Goal: Check status: Check status

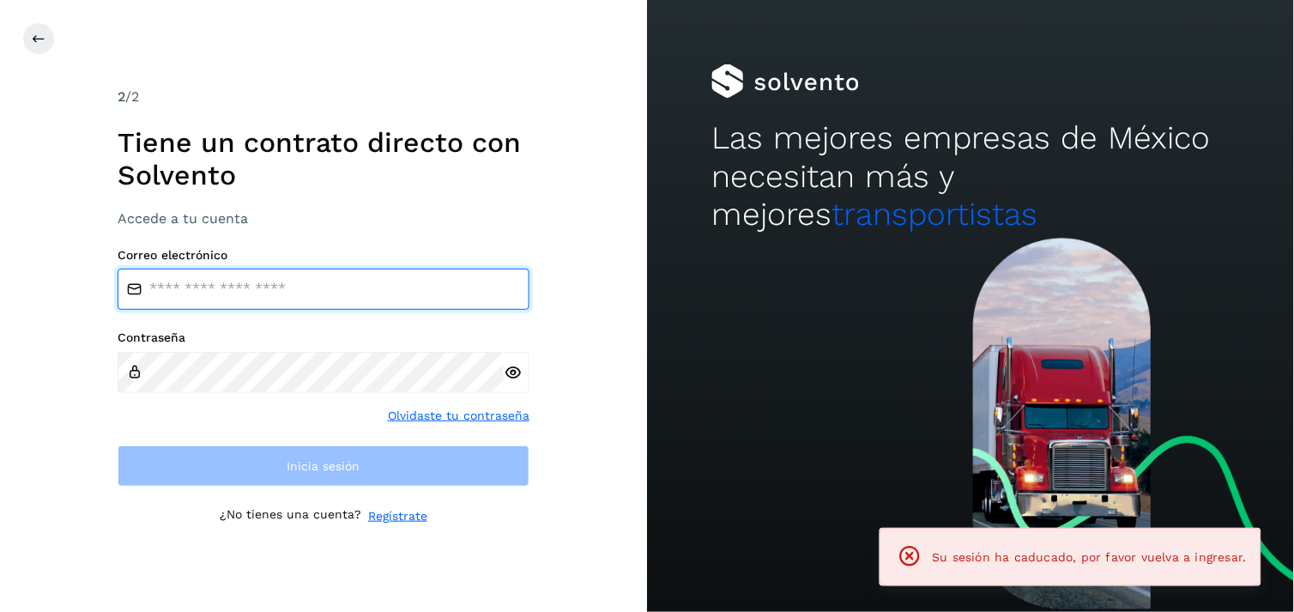
type input "**********"
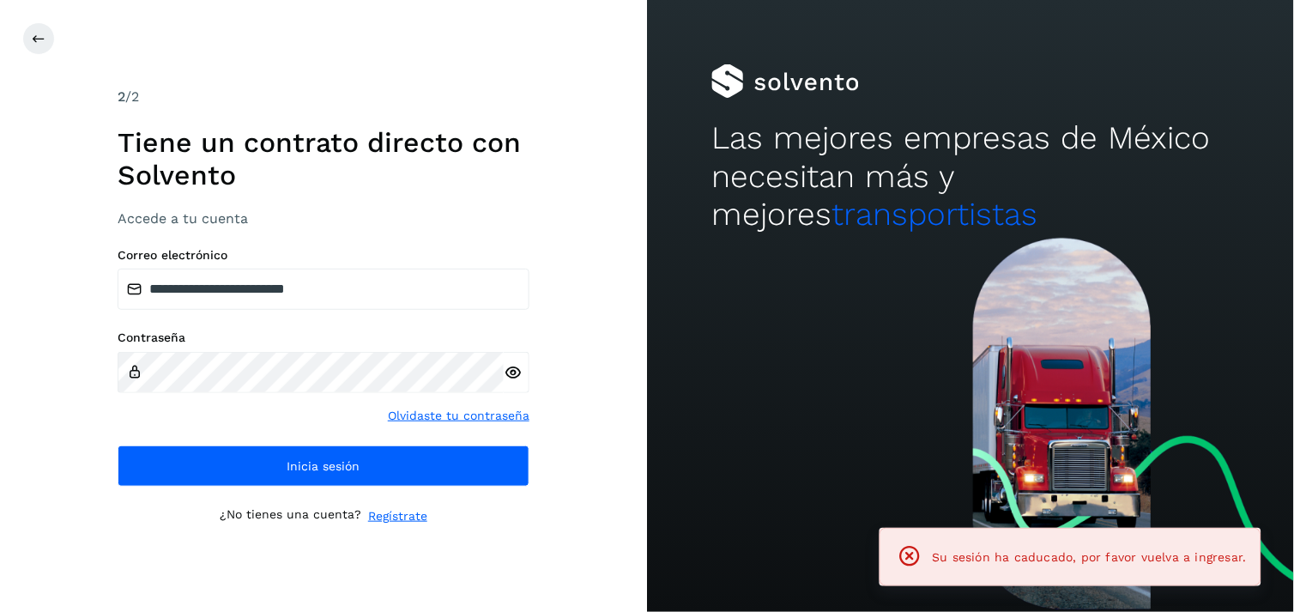
click at [608, 476] on div "**********" at bounding box center [323, 306] width 647 height 612
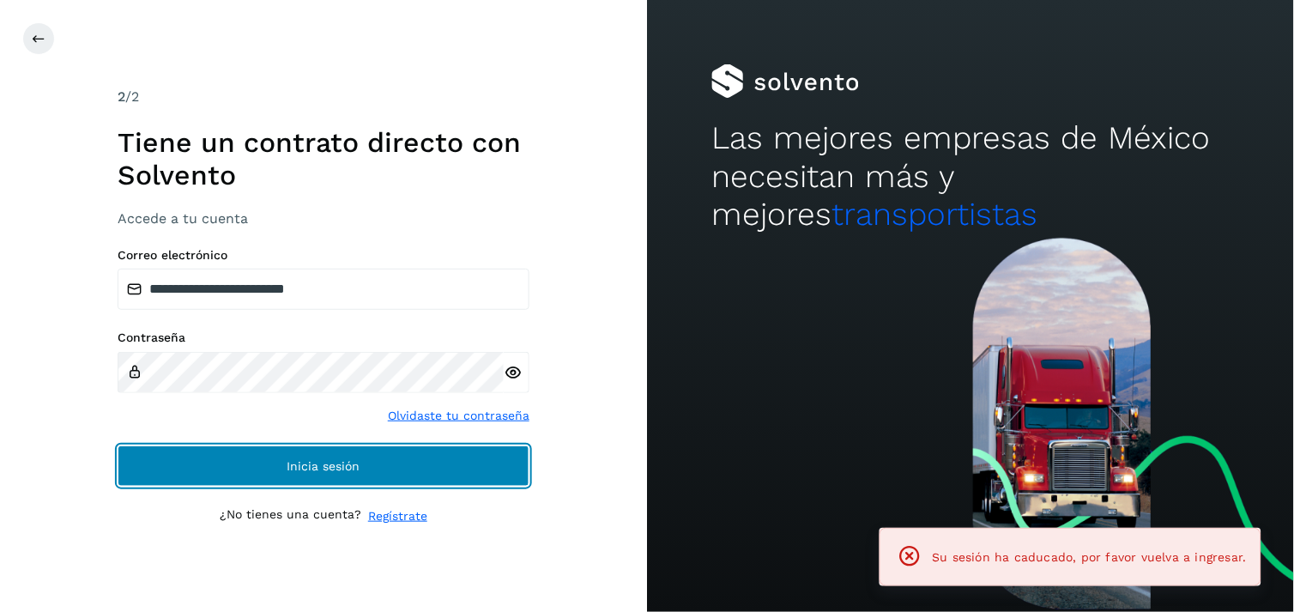
click at [427, 457] on button "Inicia sesión" at bounding box center [324, 465] width 412 height 41
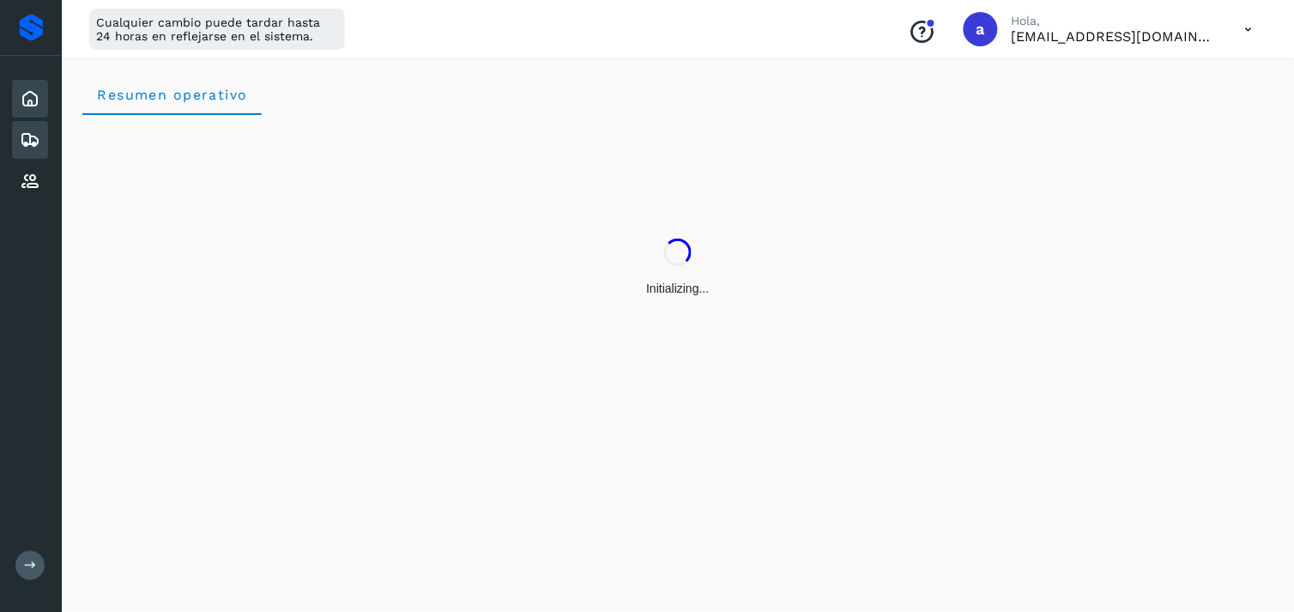
click at [45, 144] on div "Embarques" at bounding box center [30, 140] width 36 height 38
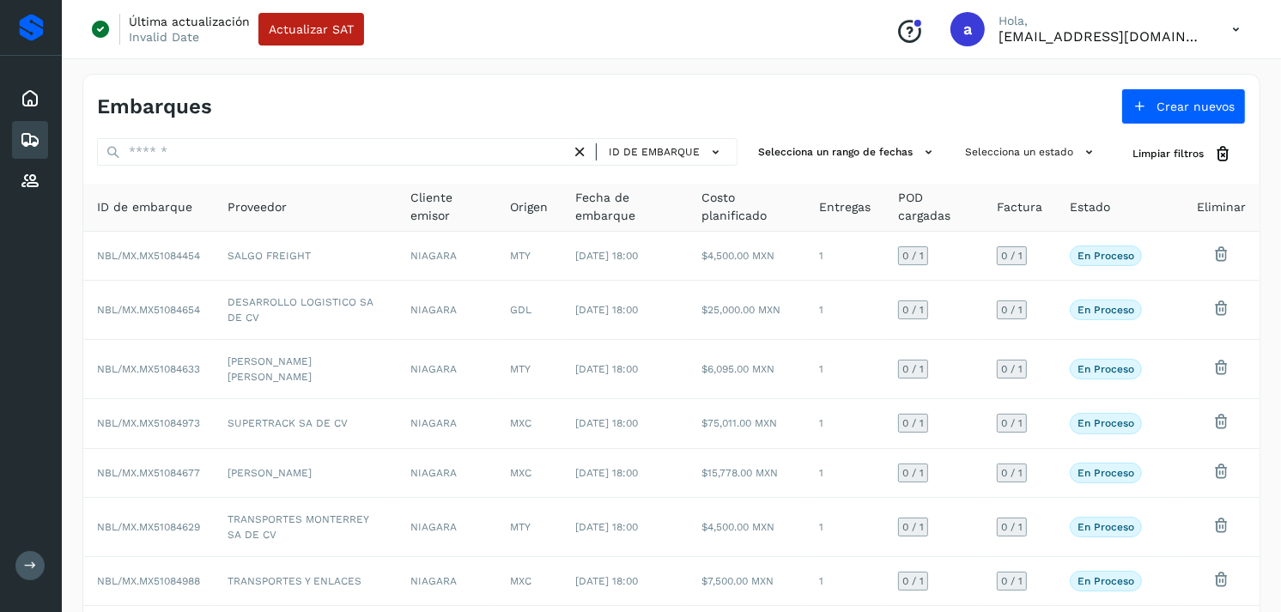
click at [721, 166] on div "ID de embarque" at bounding box center [417, 154] width 640 height 32
click at [719, 164] on button "ID de embarque" at bounding box center [666, 152] width 126 height 25
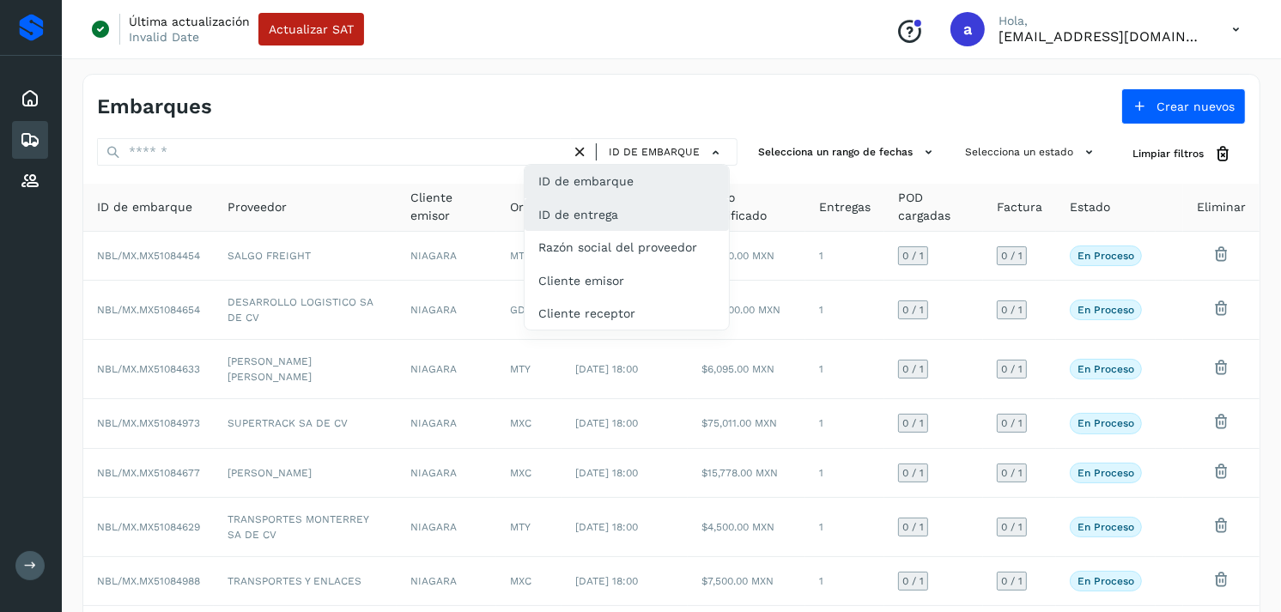
click at [627, 200] on div "ID de entrega" at bounding box center [626, 214] width 204 height 33
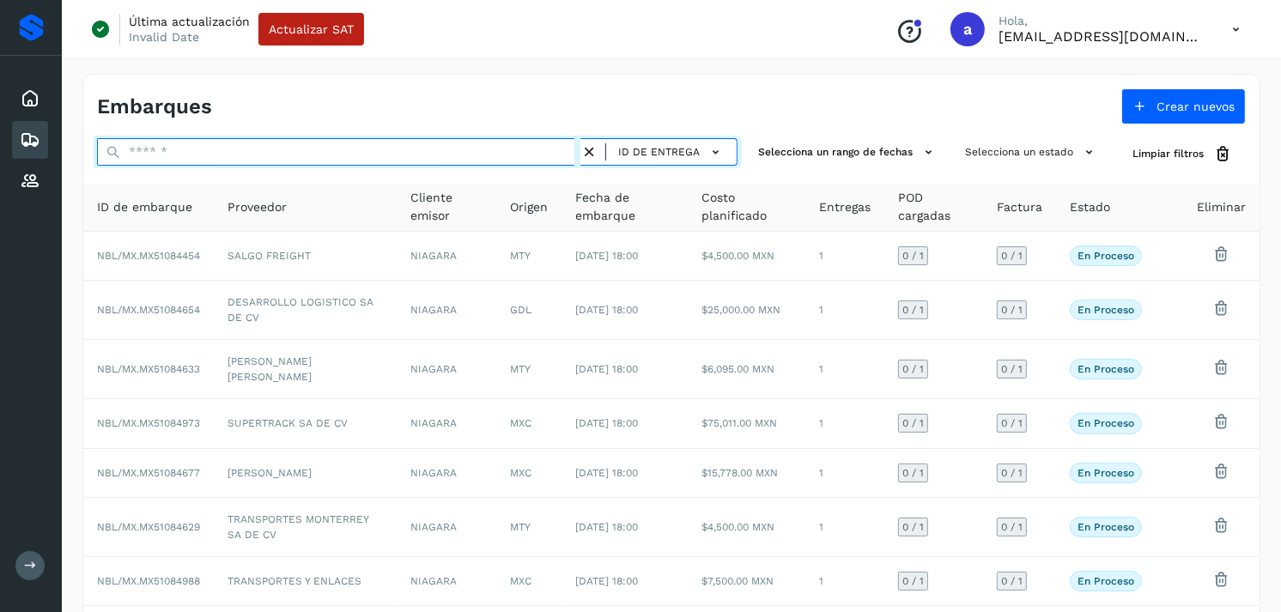
click at [467, 160] on input "text" at bounding box center [338, 151] width 483 height 27
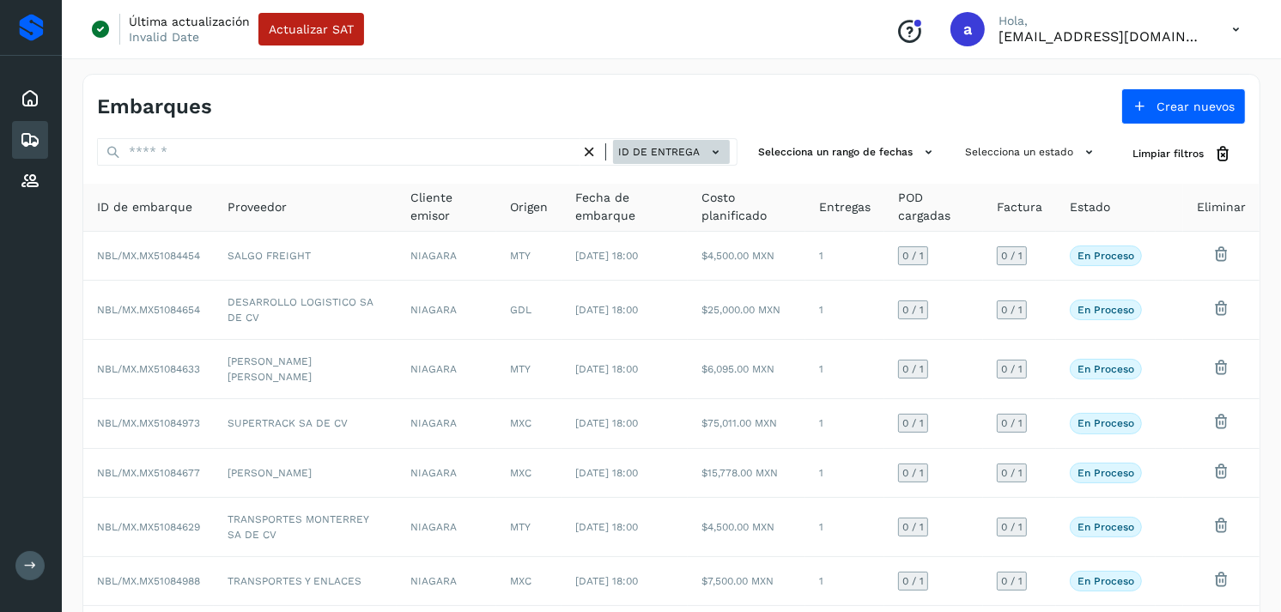
click at [687, 146] on span "ID de entrega" at bounding box center [659, 151] width 82 height 15
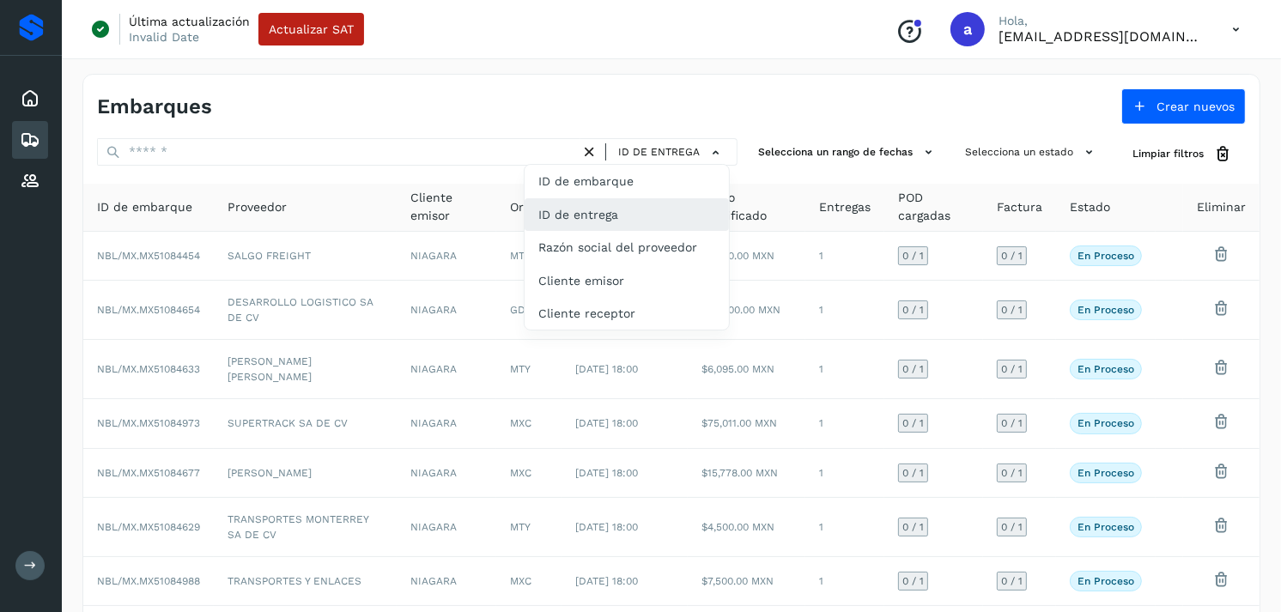
click at [595, 218] on div "ID de entrega" at bounding box center [626, 214] width 204 height 33
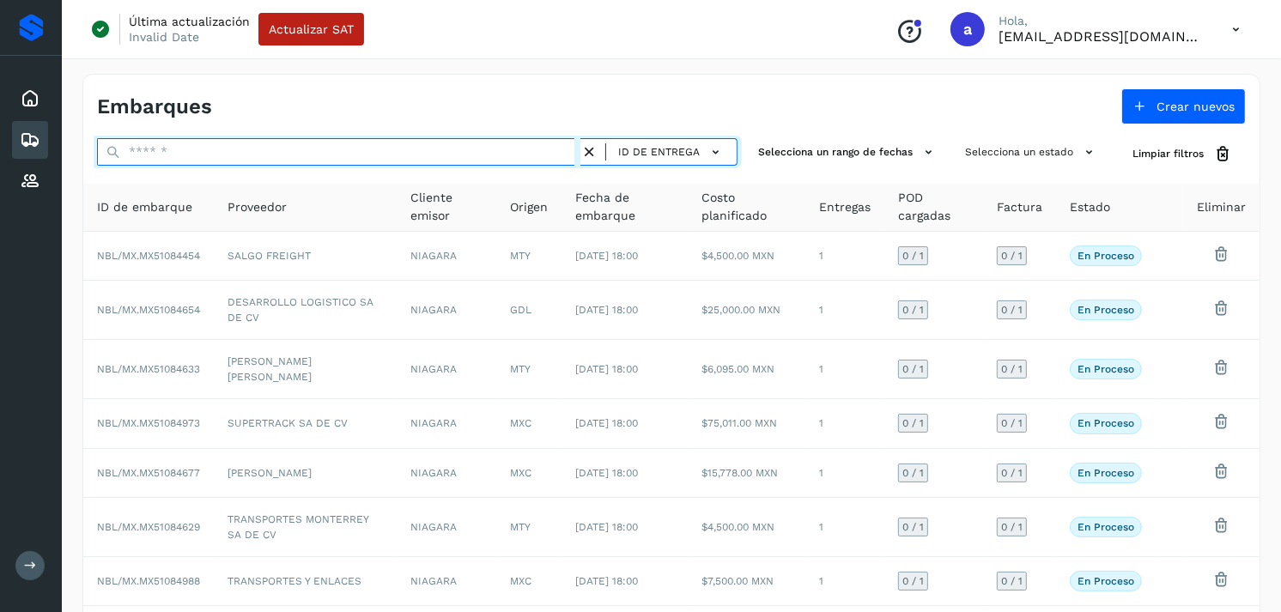
click at [399, 149] on input "text" at bounding box center [338, 151] width 483 height 27
paste input "**********"
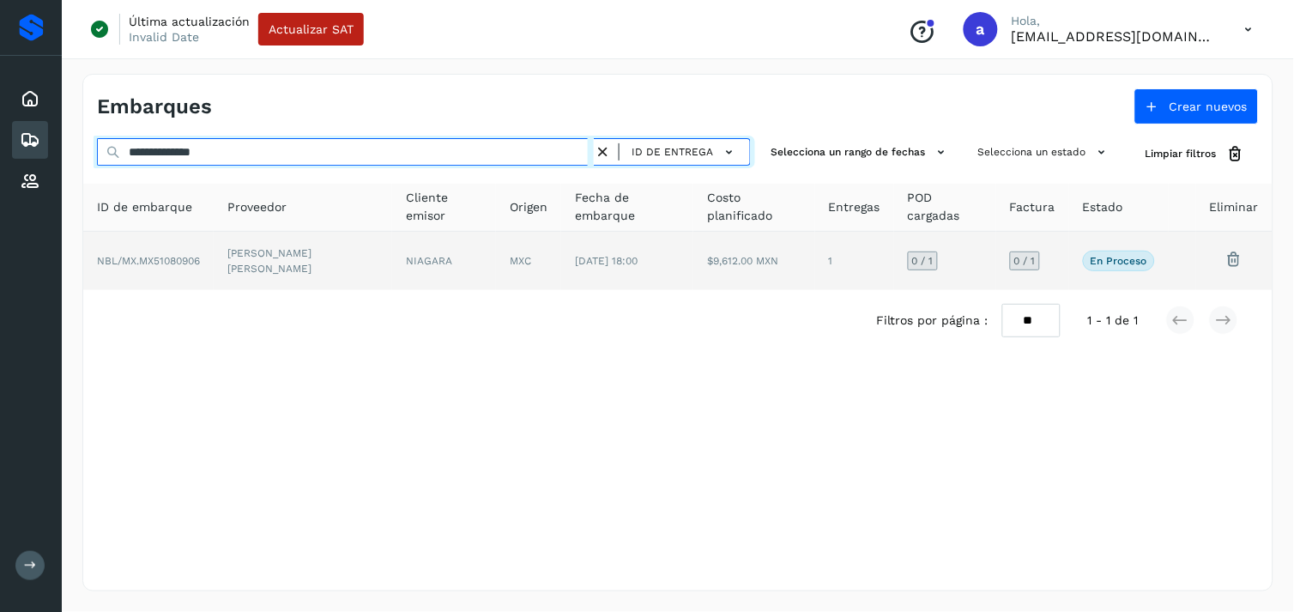
type input "**********"
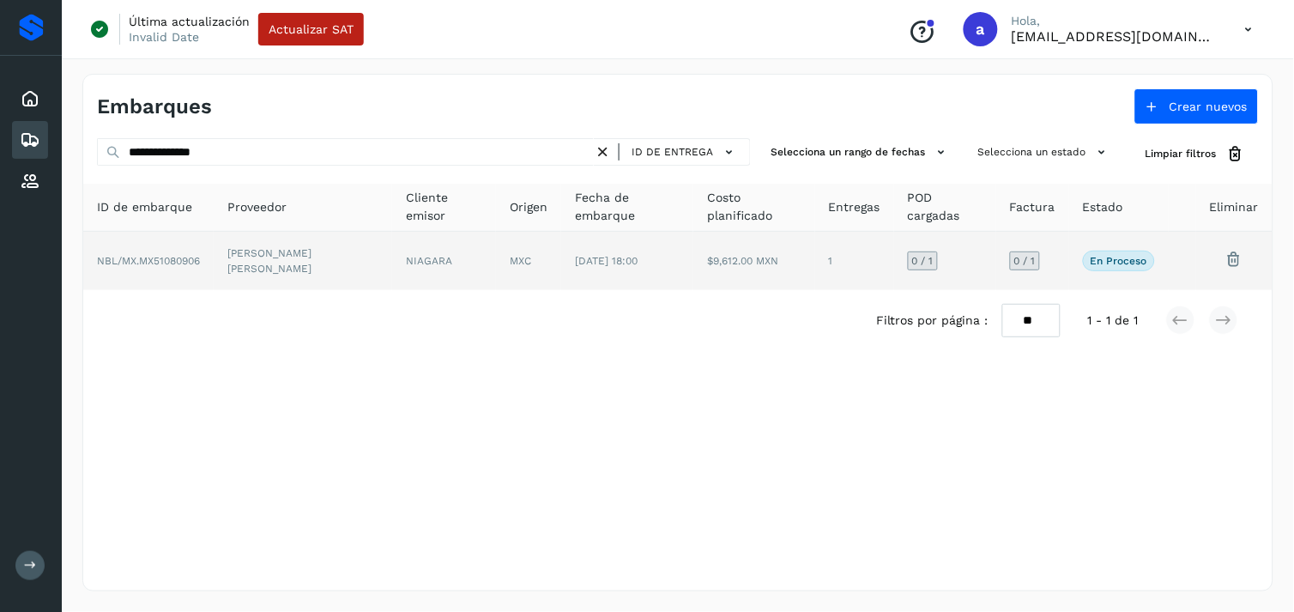
click at [463, 273] on td "NIAGARA" at bounding box center [444, 261] width 104 height 58
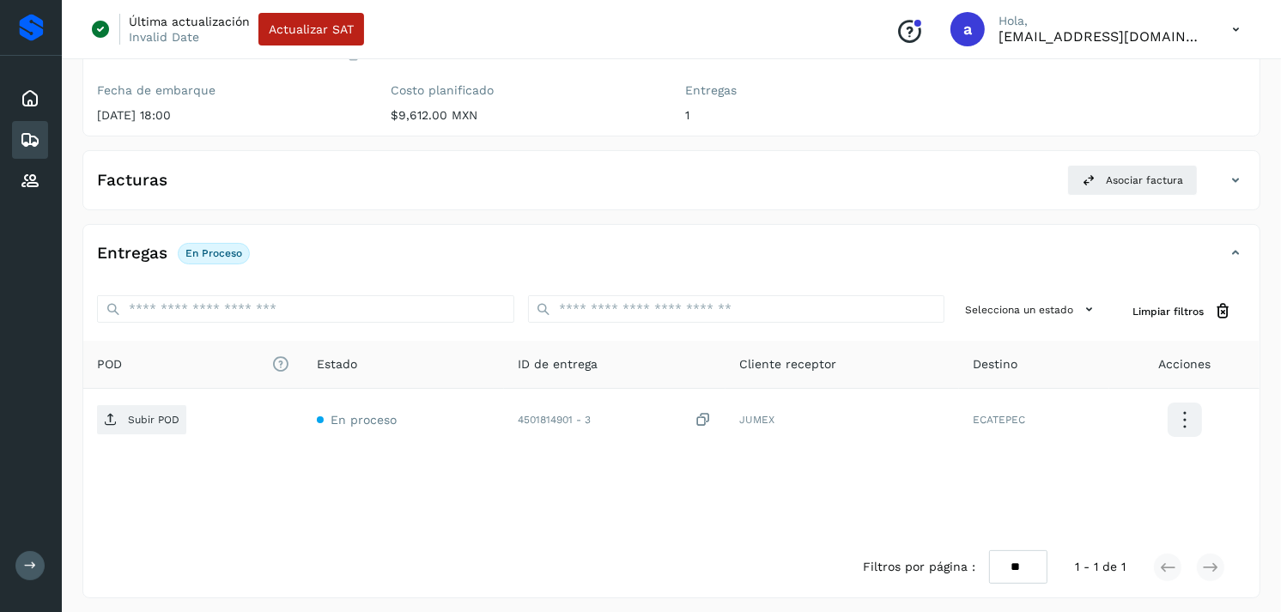
scroll to position [210, 0]
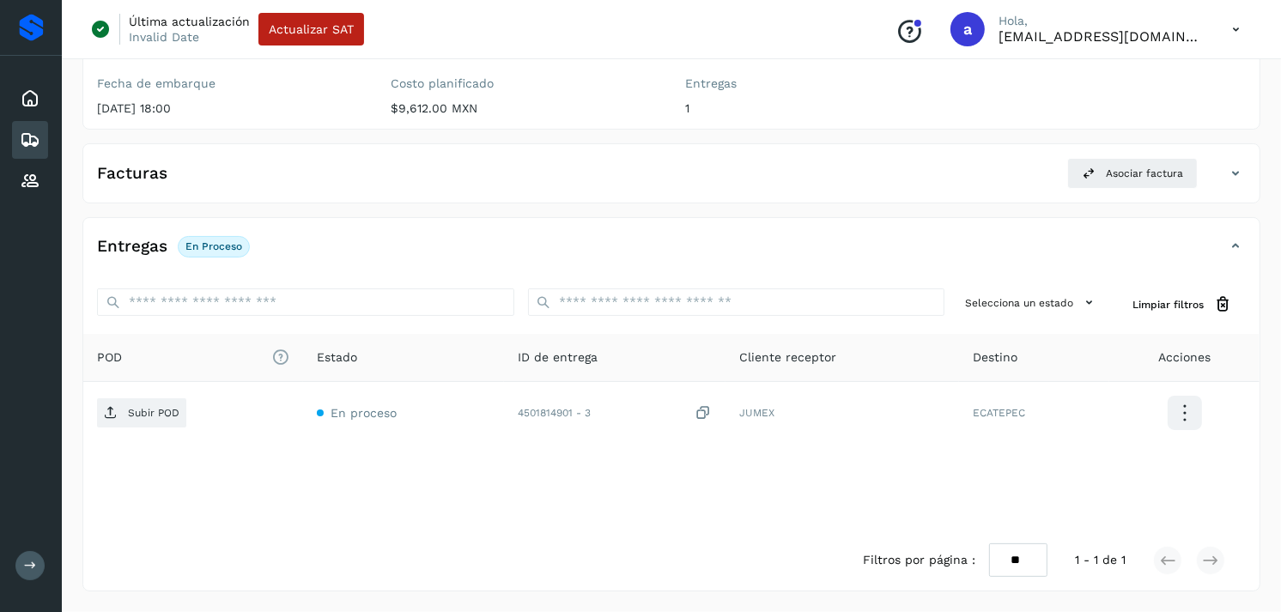
click at [415, 477] on div "POD El tamaño máximo de archivo es de 20 Mb. Estado ID de entrega Cliente recep…" at bounding box center [671, 432] width 1176 height 196
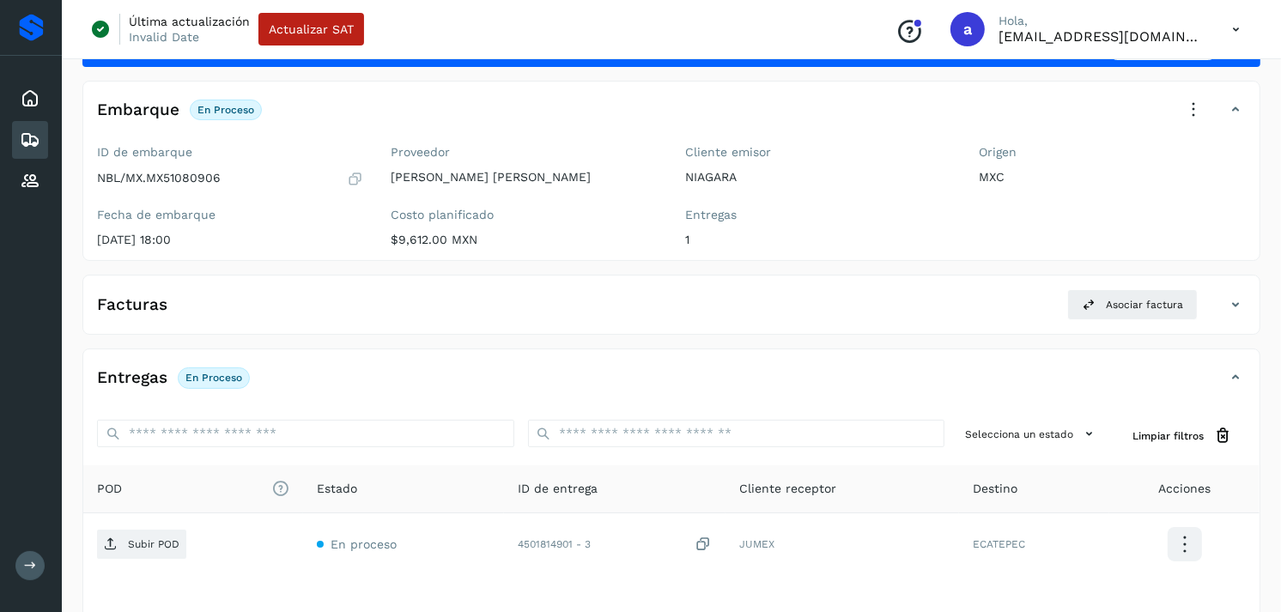
scroll to position [76, 0]
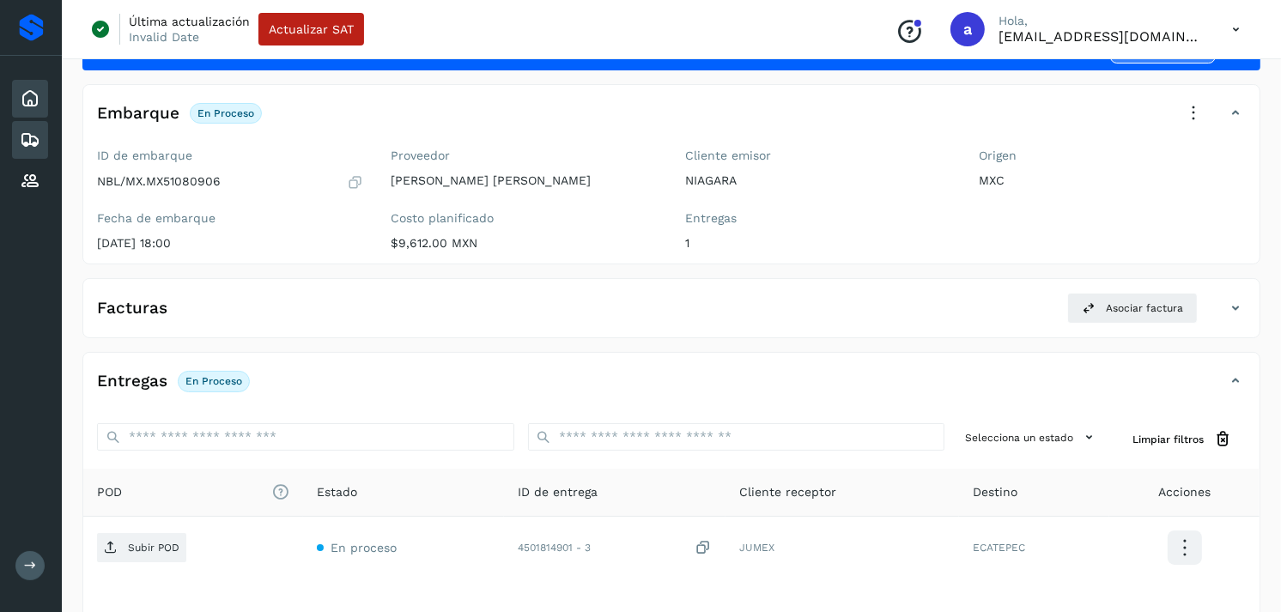
click at [21, 100] on icon at bounding box center [30, 98] width 21 height 21
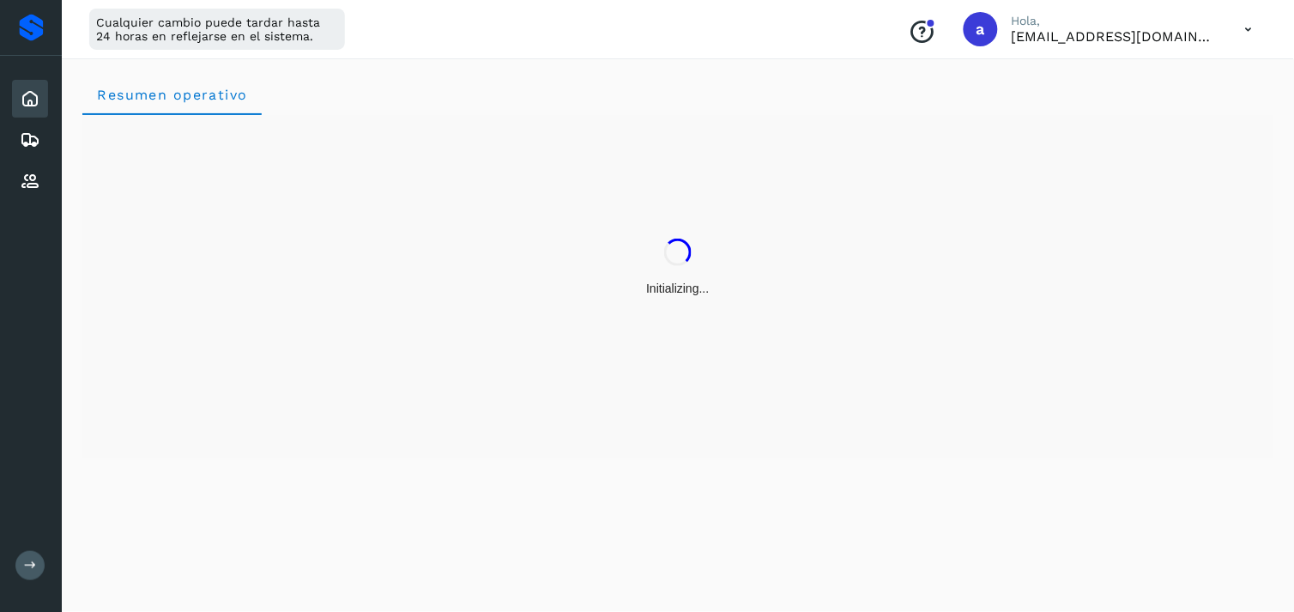
click at [608, 78] on div "Resumen operativo" at bounding box center [677, 94] width 1191 height 41
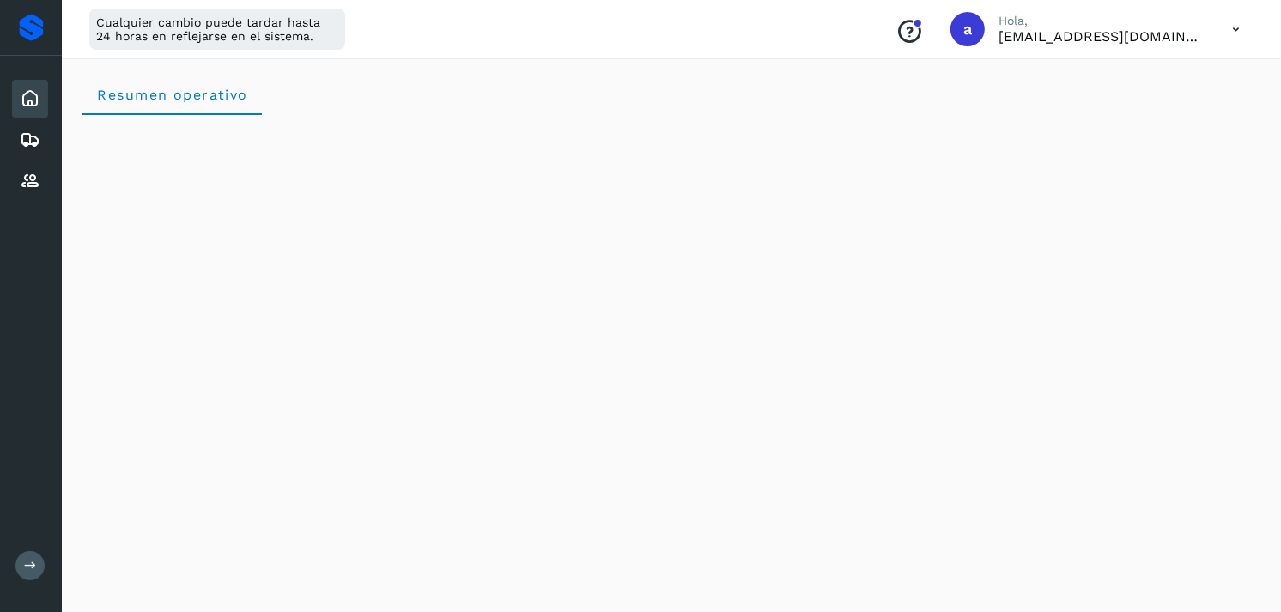
click at [608, 78] on div "Resumen operativo" at bounding box center [671, 94] width 1178 height 41
click at [21, 122] on div "Embarques" at bounding box center [30, 140] width 36 height 38
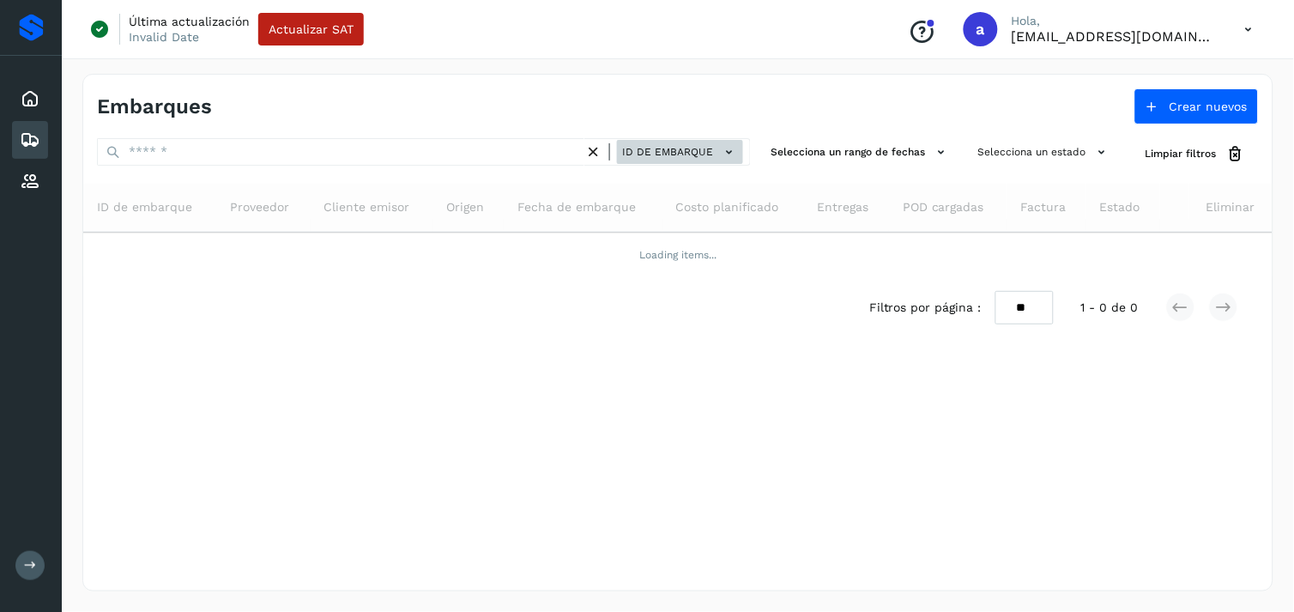
click at [716, 140] on button "ID de embarque" at bounding box center [680, 152] width 126 height 25
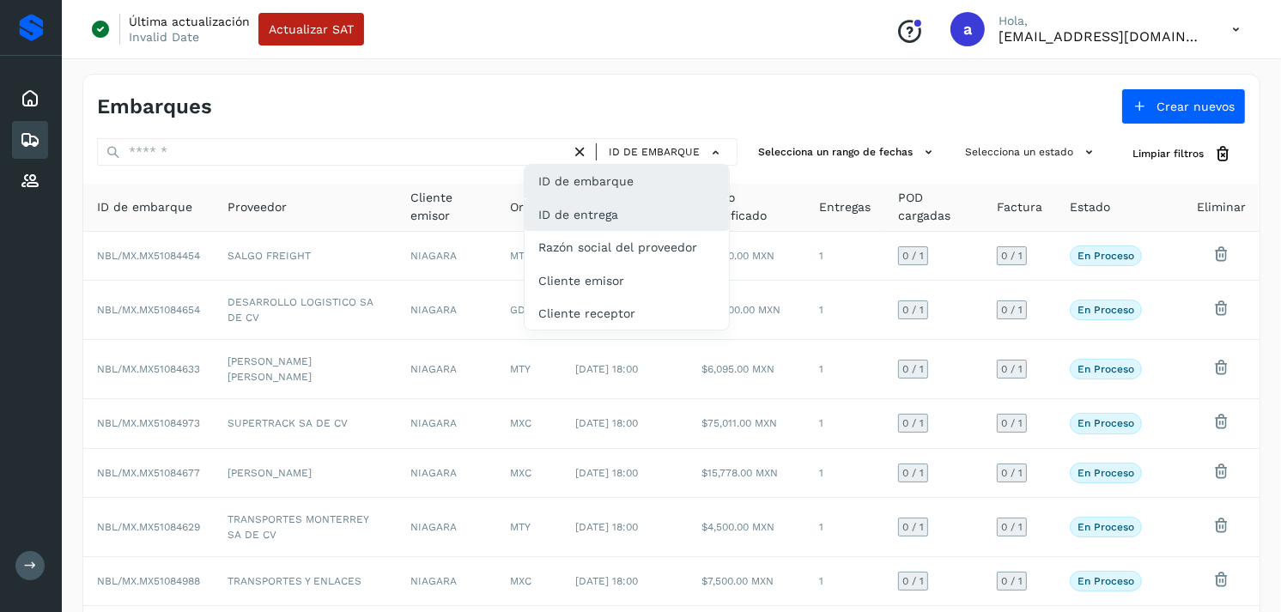
click at [628, 201] on div "ID de entrega" at bounding box center [626, 214] width 204 height 33
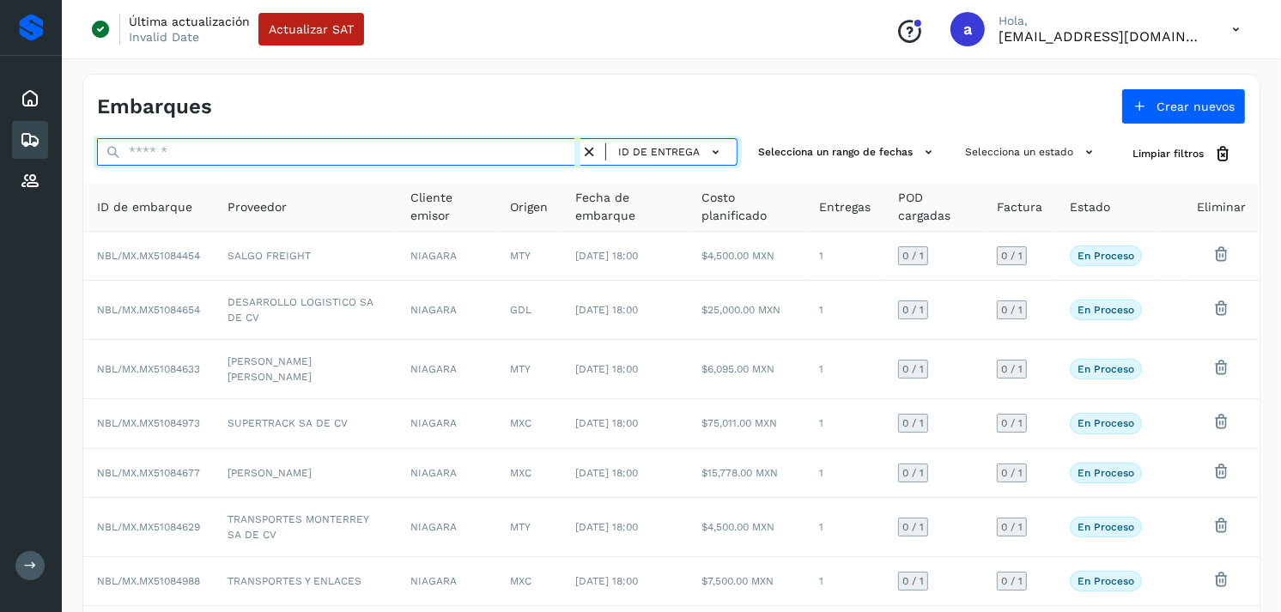
click at [487, 143] on input "text" at bounding box center [338, 151] width 483 height 27
click at [185, 157] on input "text" at bounding box center [338, 151] width 483 height 27
paste input "**********"
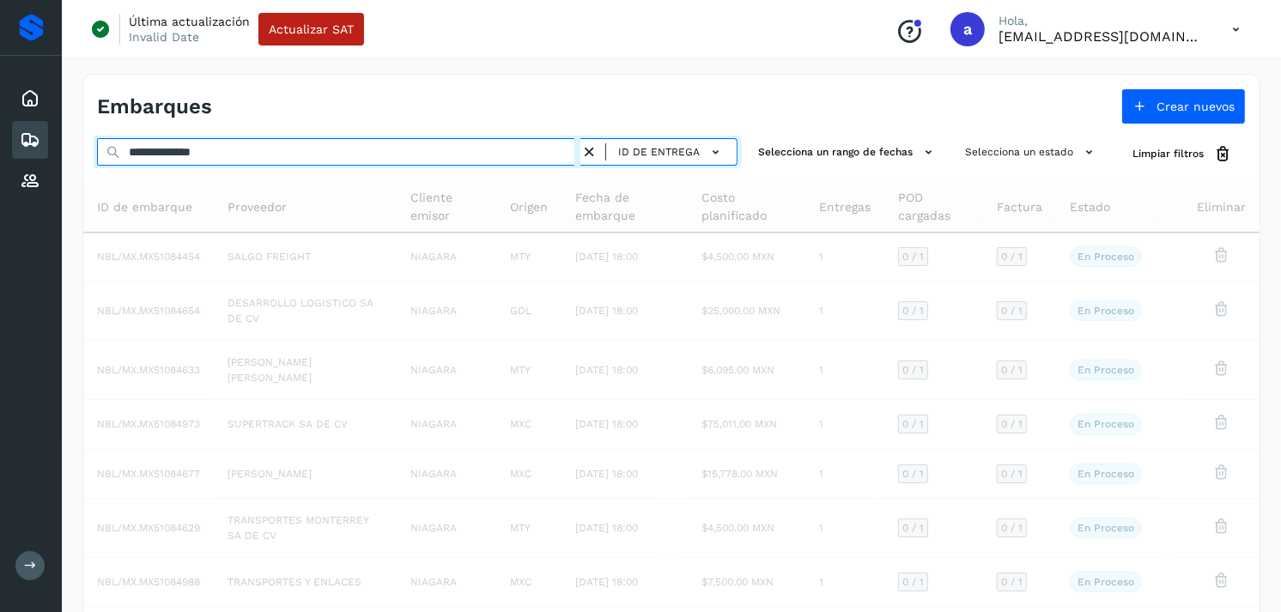
type input "**********"
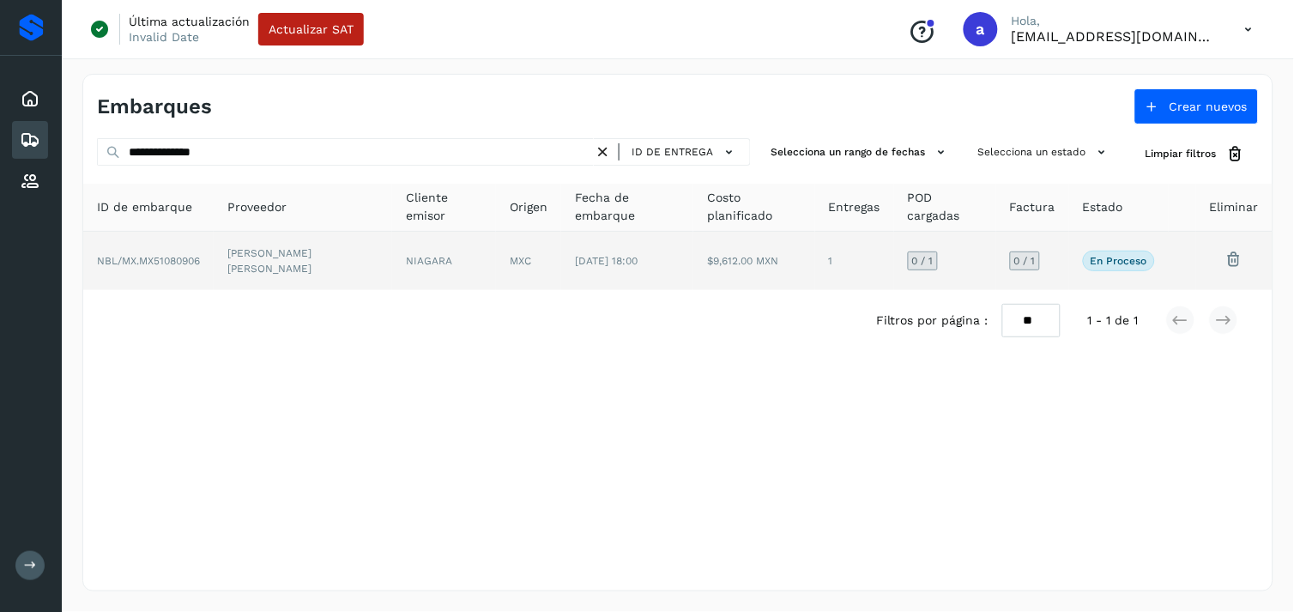
click at [406, 278] on td "NIAGARA" at bounding box center [444, 261] width 104 height 58
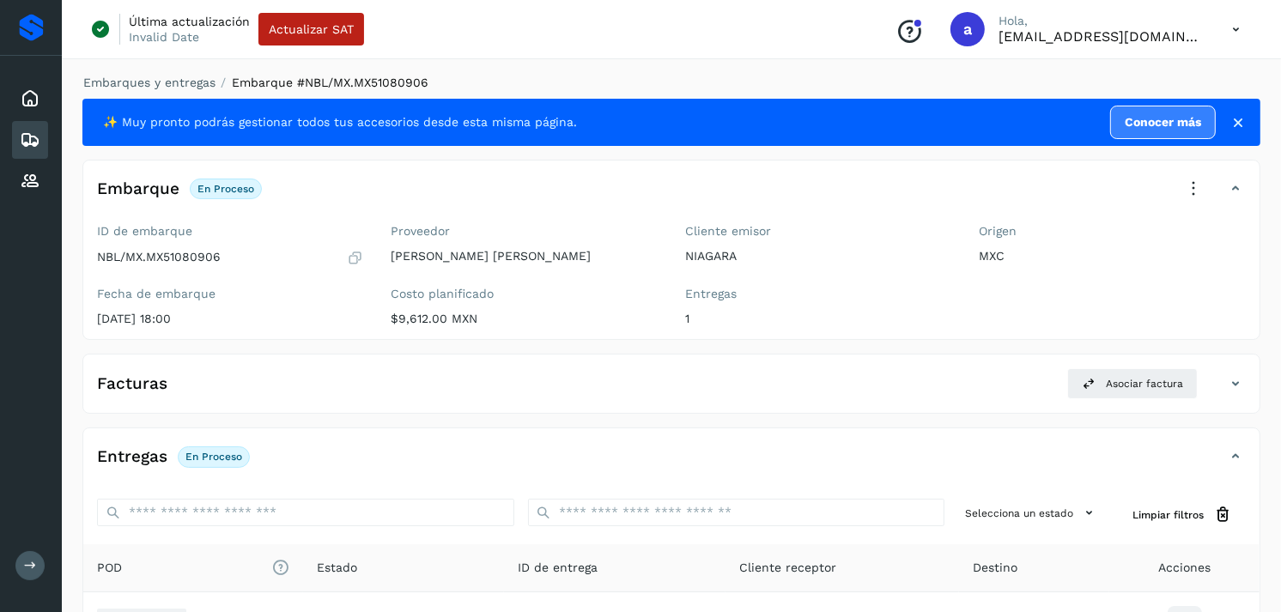
click at [363, 254] on icon at bounding box center [356, 257] width 16 height 17
click at [989, 255] on p "MXC" at bounding box center [1112, 256] width 267 height 15
copy p "MXC"
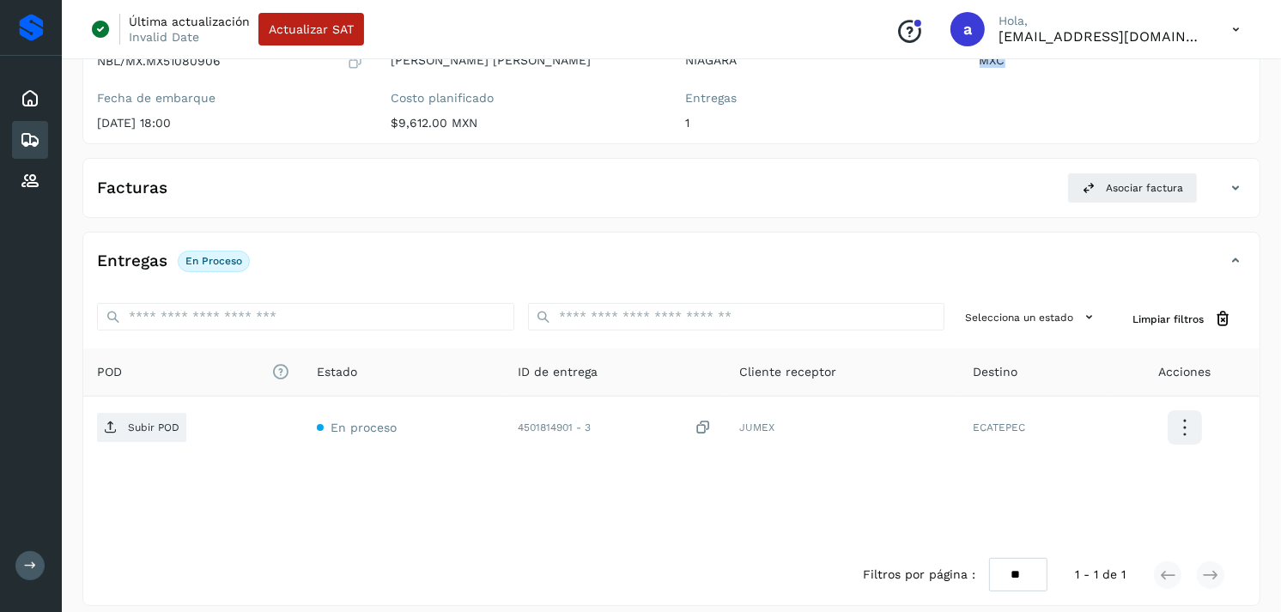
scroll to position [210, 0]
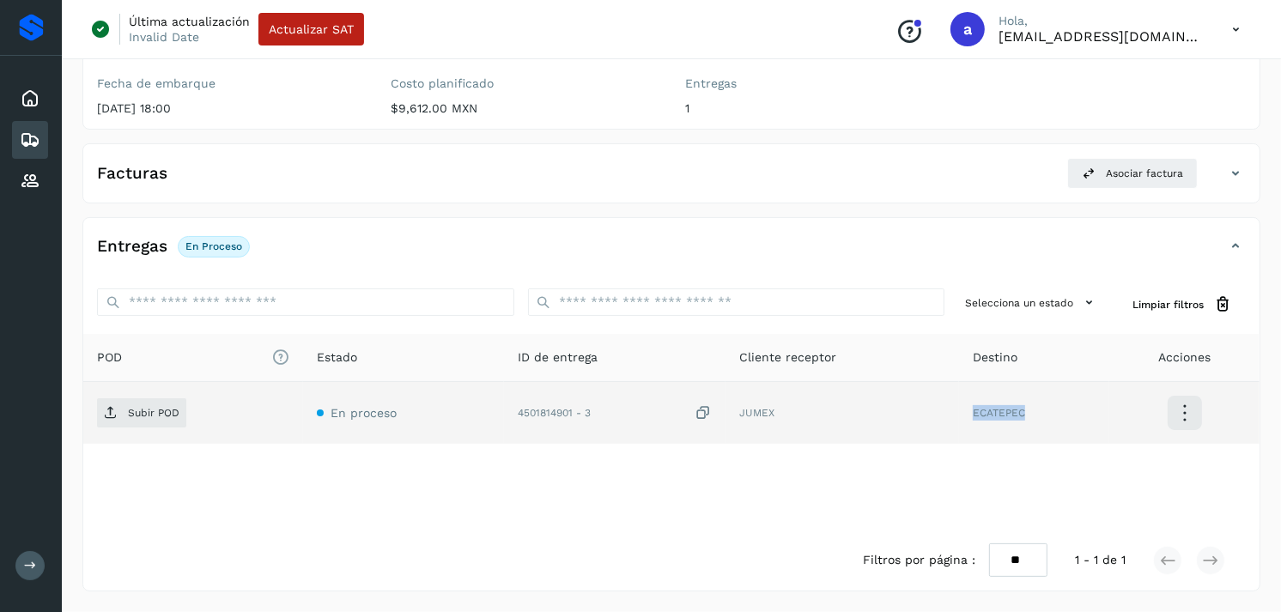
drag, startPoint x: 1026, startPoint y: 416, endPoint x: 960, endPoint y: 415, distance: 66.1
click at [960, 415] on td "ECATEPEC" at bounding box center [1034, 413] width 150 height 62
copy td "ECATEPEC"
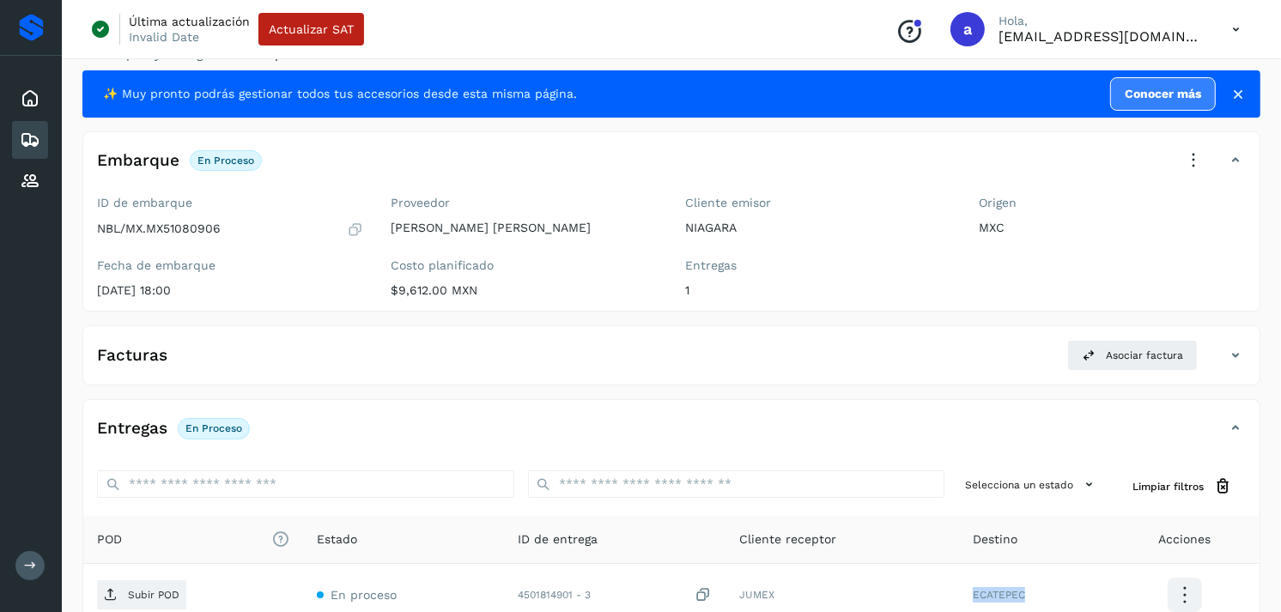
scroll to position [0, 0]
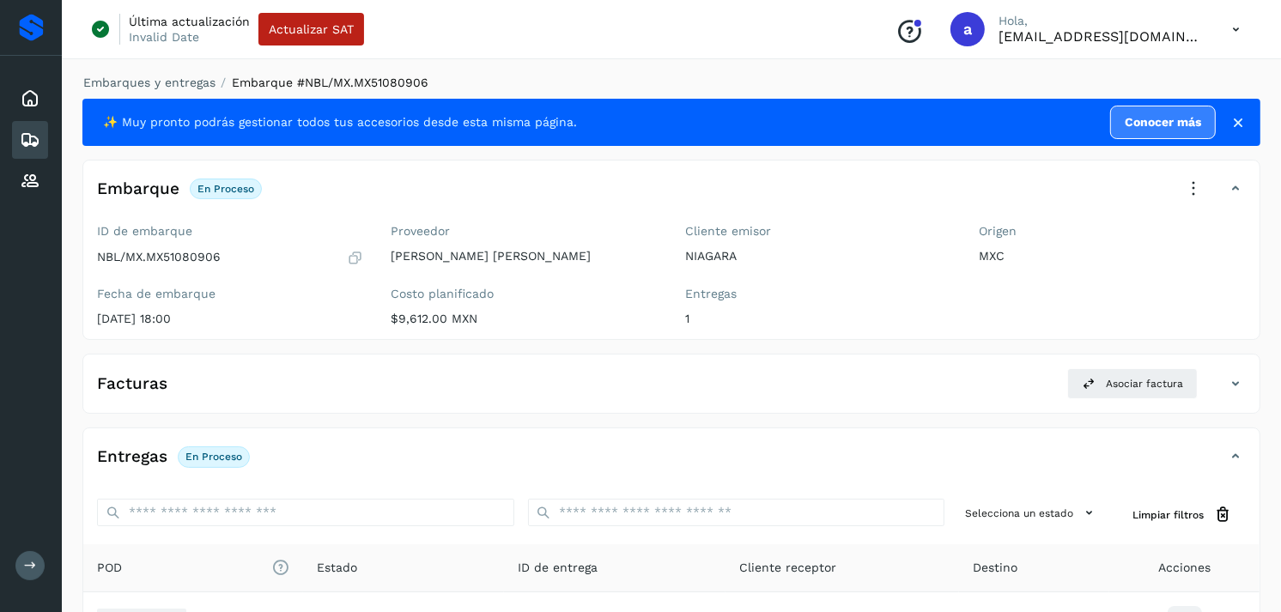
click at [558, 241] on div "Proveedor [PERSON_NAME] [PERSON_NAME]" at bounding box center [524, 243] width 267 height 39
drag, startPoint x: 558, startPoint y: 241, endPoint x: 530, endPoint y: 254, distance: 30.3
click at [530, 254] on p "[PERSON_NAME] [PERSON_NAME]" at bounding box center [524, 256] width 267 height 15
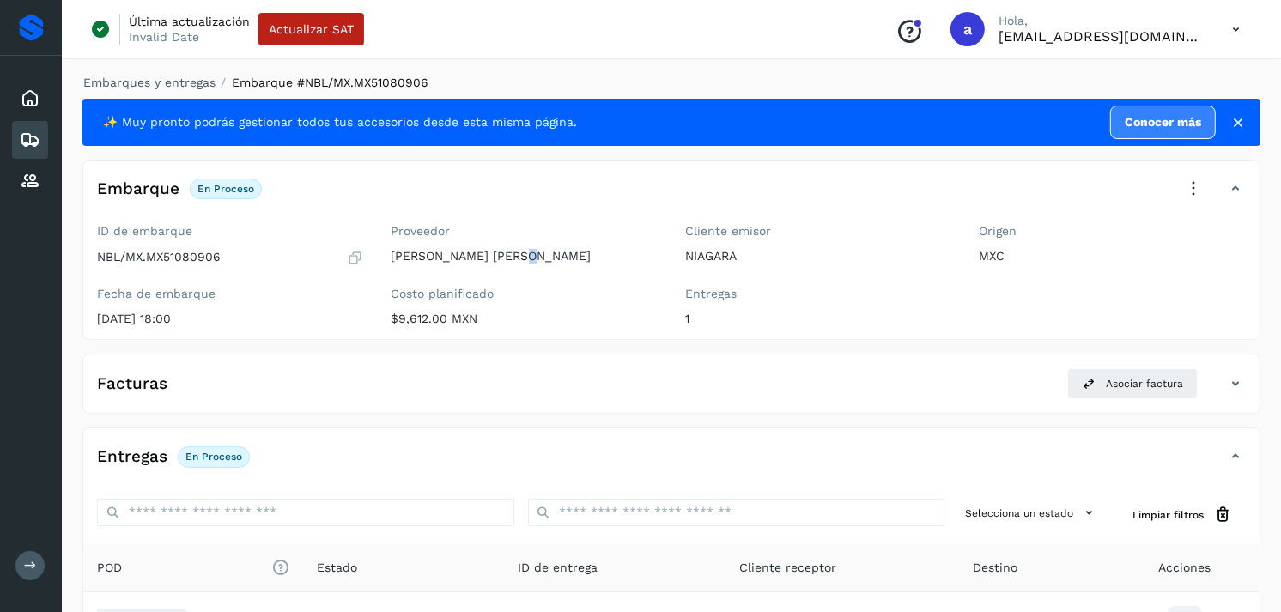
click at [530, 254] on p "[PERSON_NAME] [PERSON_NAME]" at bounding box center [524, 256] width 267 height 15
copy p "[PERSON_NAME] [PERSON_NAME]"
